Goal: Task Accomplishment & Management: Use online tool/utility

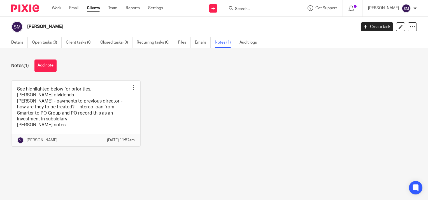
click at [258, 9] on input "Search" at bounding box center [259, 9] width 50 height 5
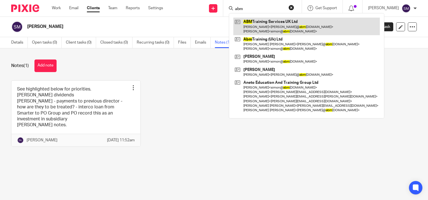
type input "abm"
click at [256, 29] on link at bounding box center [306, 26] width 146 height 17
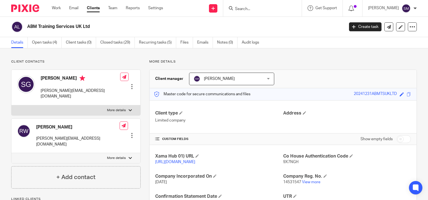
click at [256, 11] on input "Search" at bounding box center [259, 9] width 50 height 5
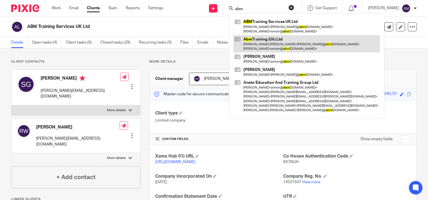
type input "abm"
click at [246, 43] on link at bounding box center [306, 43] width 146 height 17
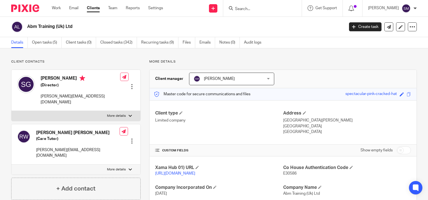
click at [42, 41] on link "Open tasks (5)" at bounding box center [47, 42] width 30 height 11
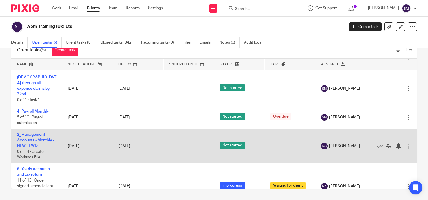
scroll to position [15, 0]
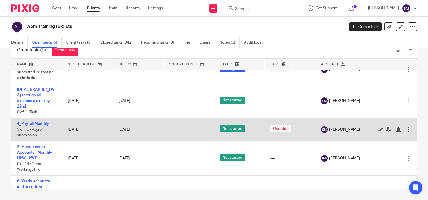
click at [36, 122] on link "4_Payroll Monthly" at bounding box center [33, 124] width 32 height 4
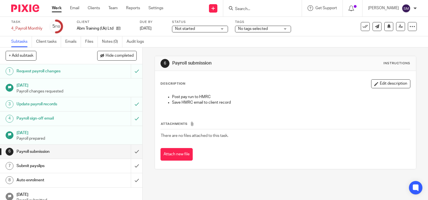
scroll to position [20, 0]
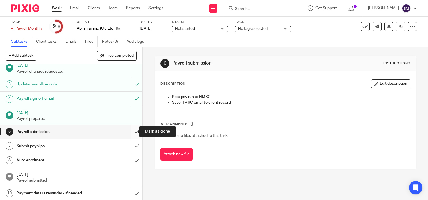
click at [130, 132] on input "submit" at bounding box center [71, 132] width 142 height 14
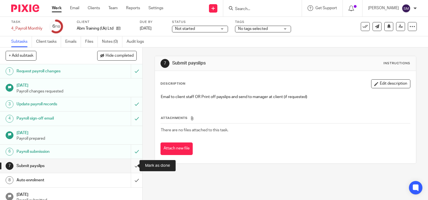
click at [130, 166] on input "submit" at bounding box center [71, 166] width 142 height 14
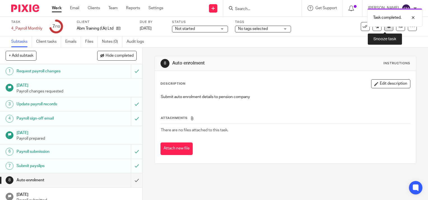
click at [387, 28] on icon at bounding box center [389, 26] width 4 height 4
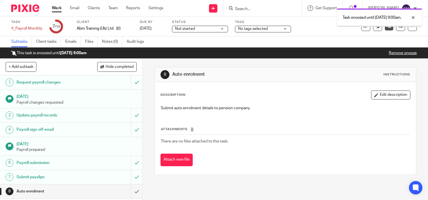
click at [58, 9] on link "Work" at bounding box center [57, 8] width 10 height 6
